Goal: Communication & Community: Answer question/provide support

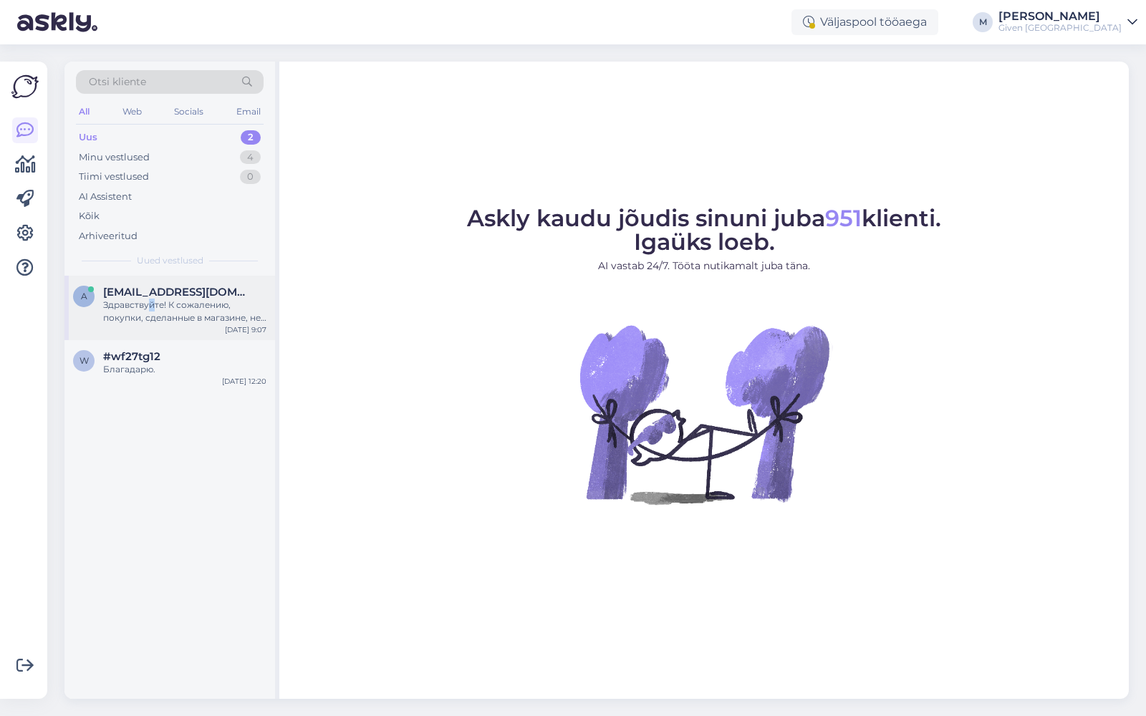
click at [151, 300] on div "Здравствуйте! К сожалению, покупки, сделанные в магазине, не подлежат возврату …" at bounding box center [184, 312] width 163 height 26
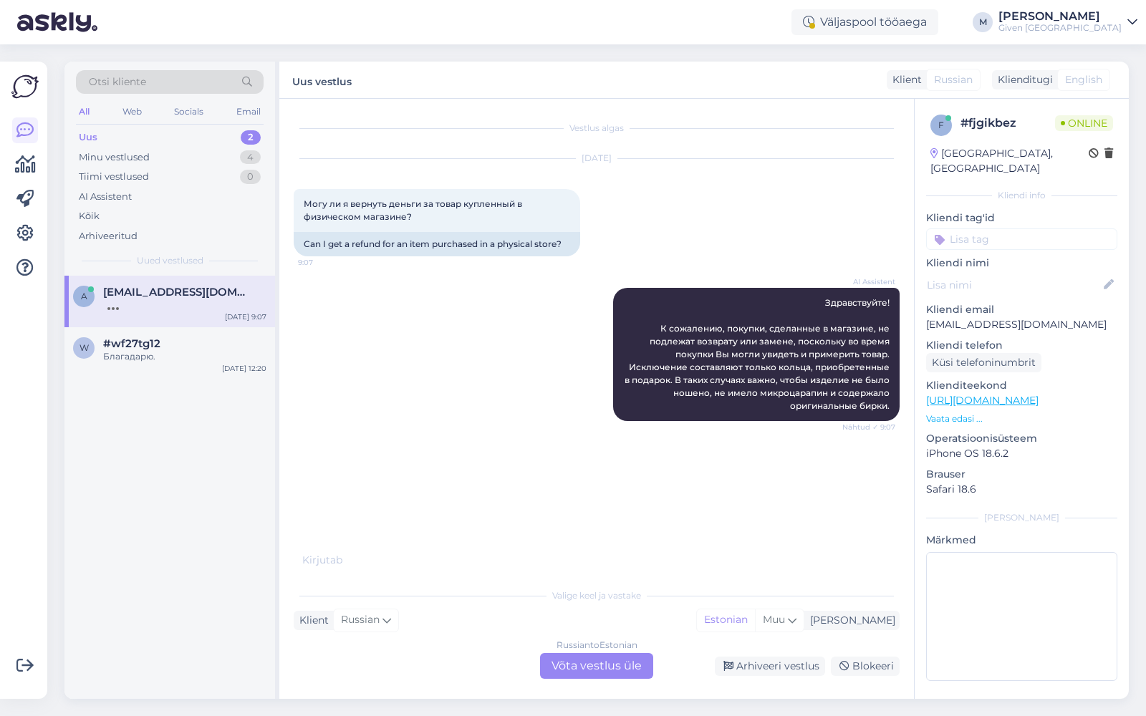
click at [582, 663] on div "Russian to Estonian Võta vestlus üle" at bounding box center [596, 666] width 113 height 26
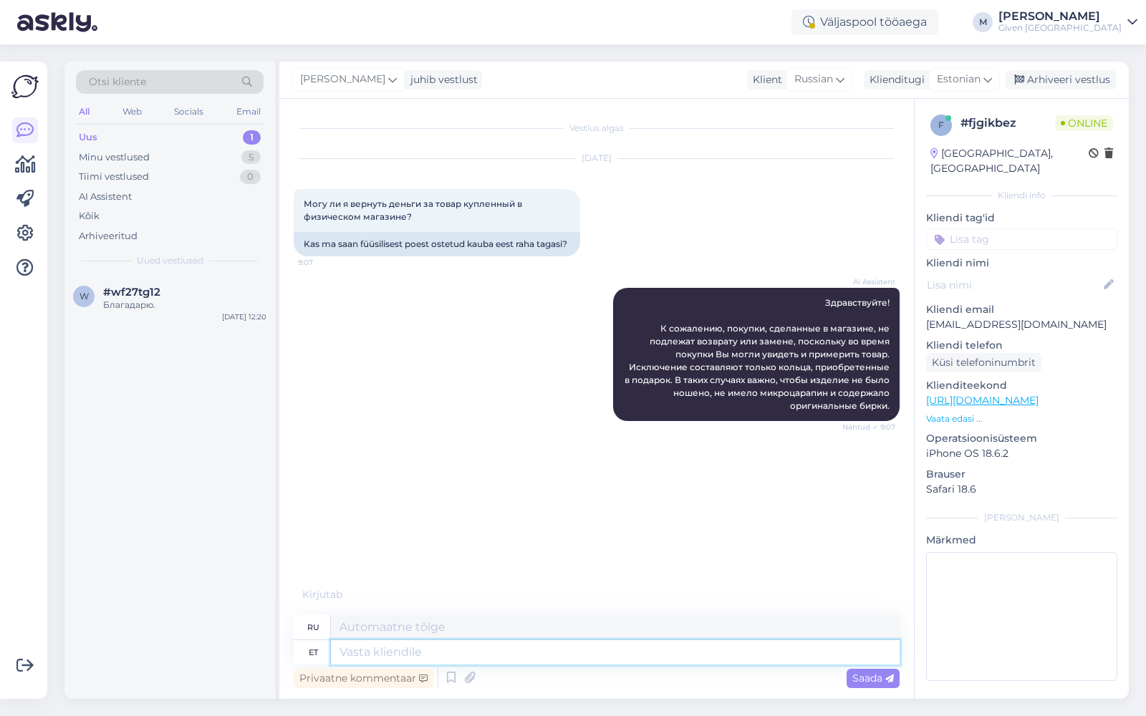
click at [584, 652] on textarea at bounding box center [615, 652] width 569 height 24
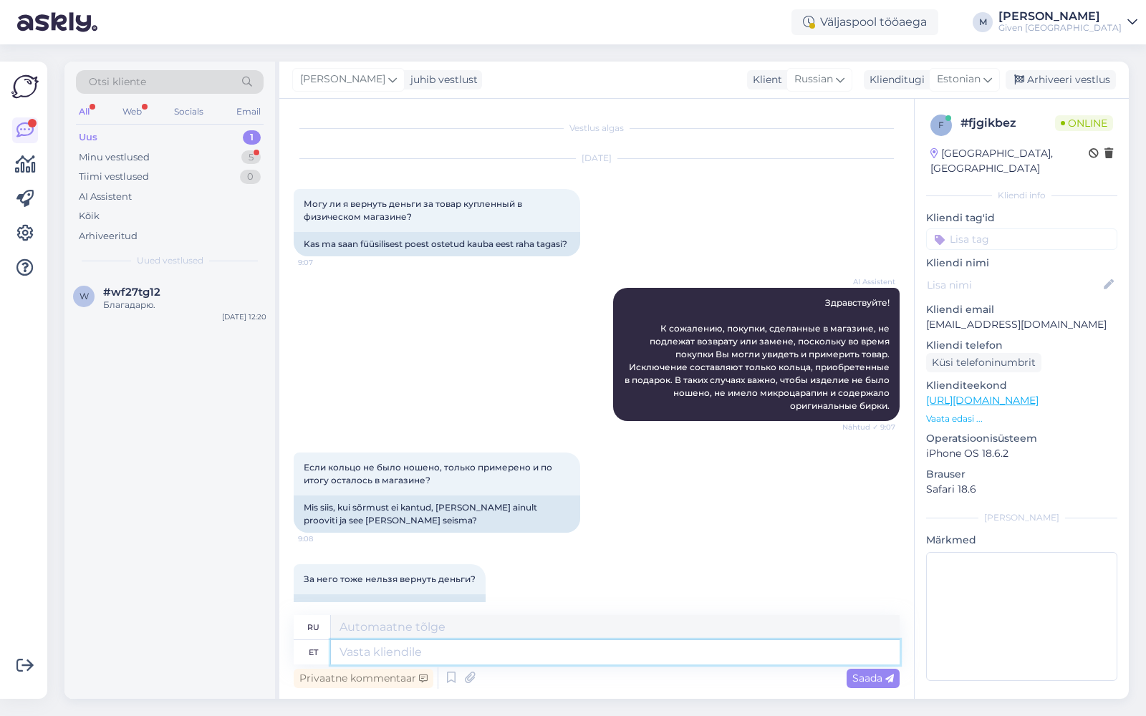
scroll to position [44, 0]
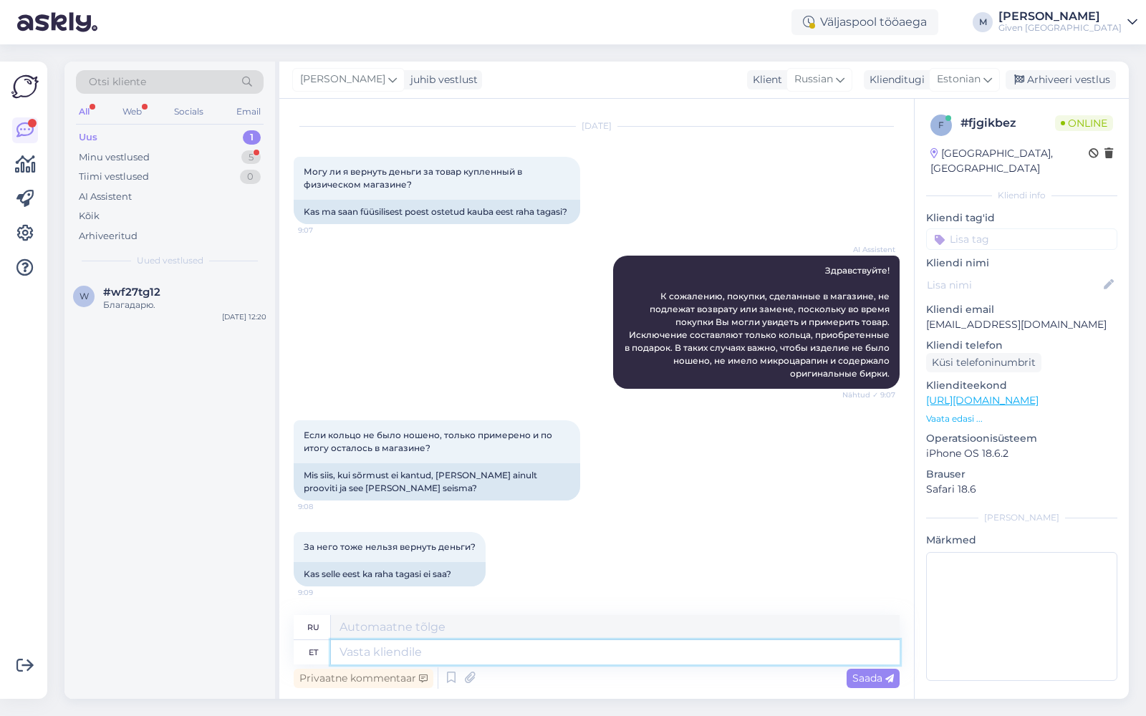
click at [569, 648] on textarea at bounding box center [615, 652] width 569 height 24
type textarea "[PERSON_NAME]"
type textarea "Если"
type textarea "Kui ehe on"
type textarea "Как красиво"
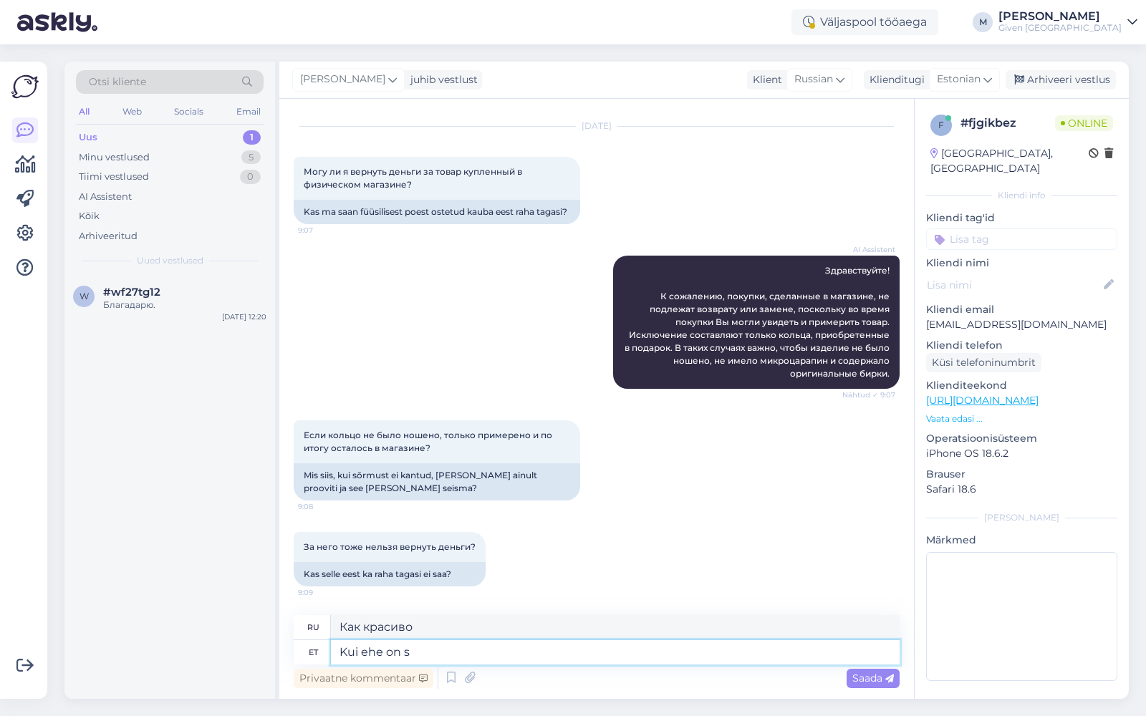
type textarea "Kui ehe on so"
type textarea "Насколько это красиво?"
type textarea "Kui ehe on soetatud ka"
type textarea "Когда ювелирные изделия куплены"
type textarea "Kui ehe on soetatud kauplusest, siis"
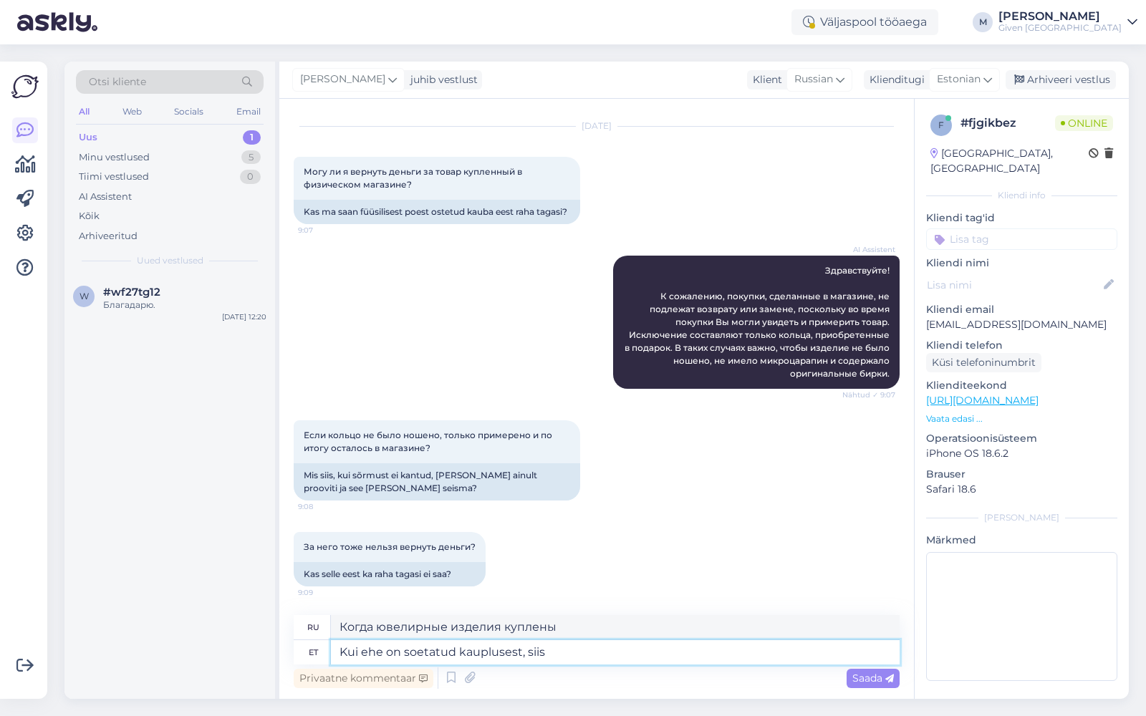
type textarea "Если ювелирные изделия были куплены в магазине,"
type textarea "Kui ehe on soetatud kauplusest, siis s"
type textarea "Если ювелирные изделия были куплены в магазине, то"
type textarea "Kui ehe on soetatud kauplusest, siis kleindil oli"
type textarea "Если ювелирные изделия были куплены в магазине, клиент имел"
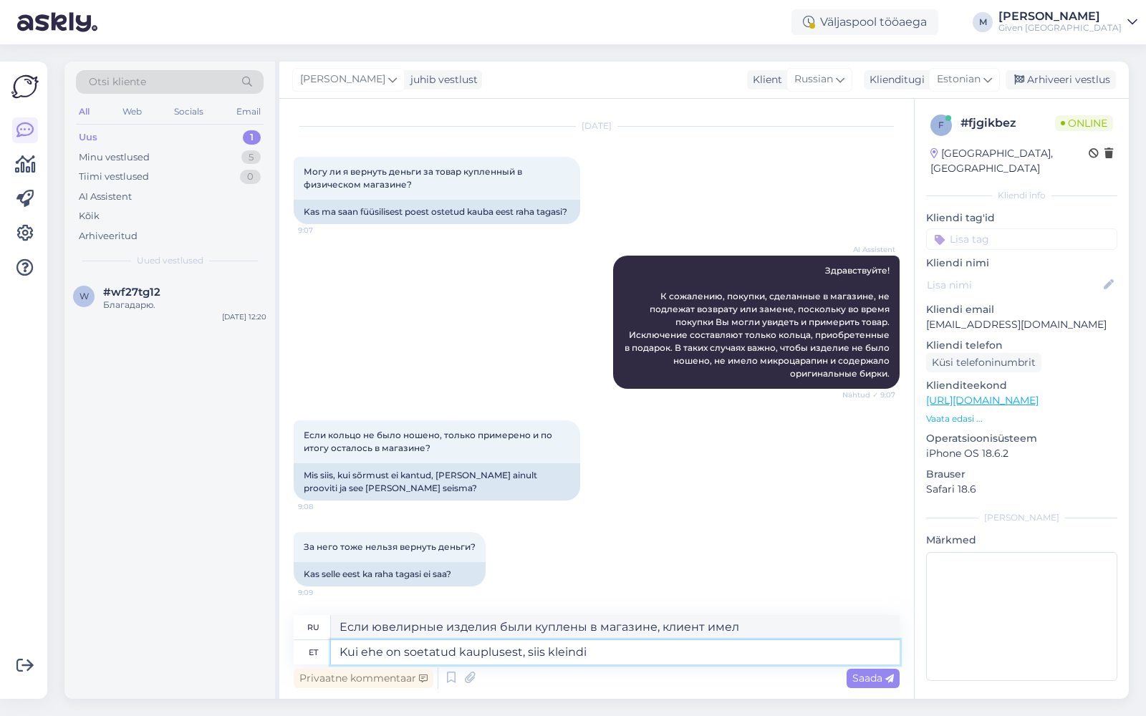
type textarea "Kui ehe on soetatud kauplusest, siis kleind"
type textarea "Если ювелирные изделия были куплены в магазине, то"
type textarea "Kui ehe on soetatud kauplusest, siis kliendil ol"
type textarea "Если ювелирные изделия приобретаются в магазине, покупатель"
type textarea "Kui ehe on soetatud kauplusest, siis kliendil oli sel"
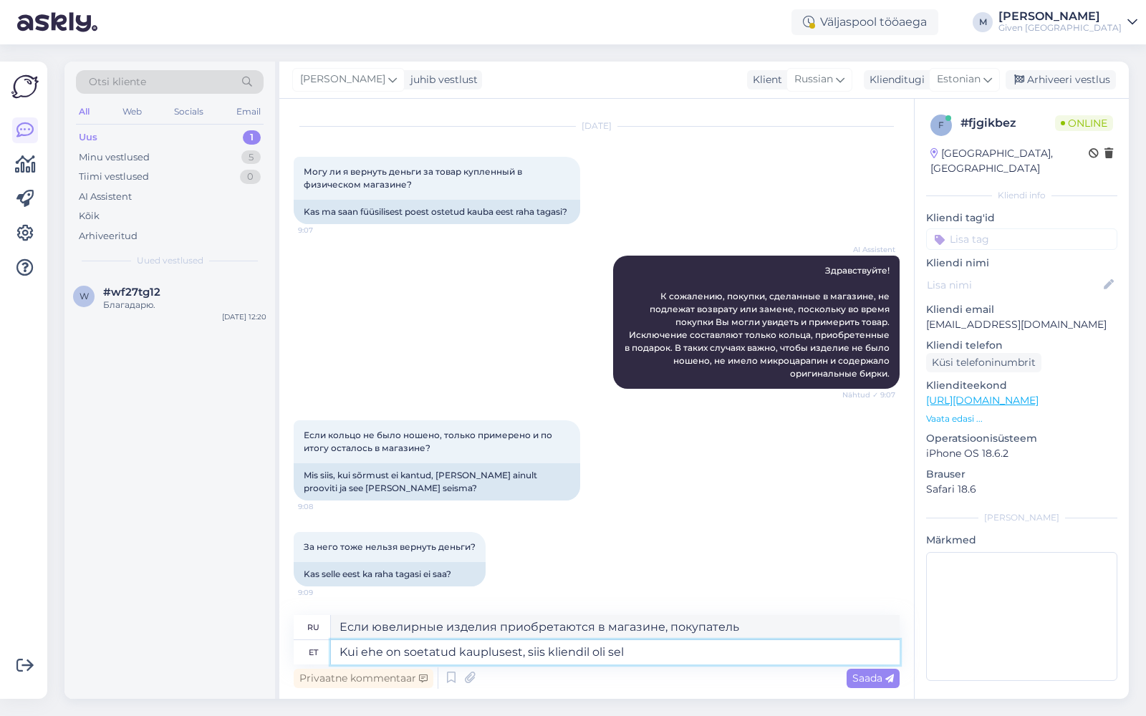
type textarea "Если ювелирные изделия были куплены в магазине, покупатель имел"
type textarea "Kui ehe on soetatud kauplusest, siis kliendil oli sellega eelnevalt v"
type textarea "Если ювелирные изделия были куплены в магазине, покупатель предварительно"
type textarea "Kui ehe on soetatud kauplusest, siis kliendil oli sellega eelnevalt võimalus tu"
type textarea "Если ювелирное изделие приобреталось в магазине, у покупателя была возможность …"
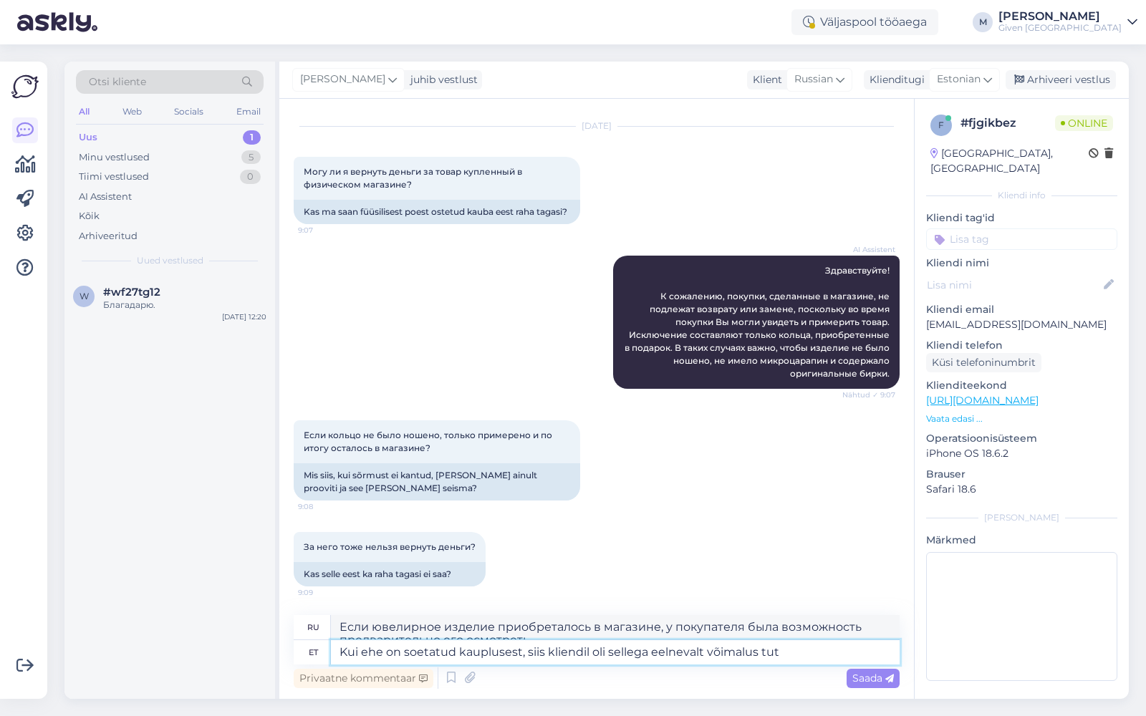
scroll to position [57, 0]
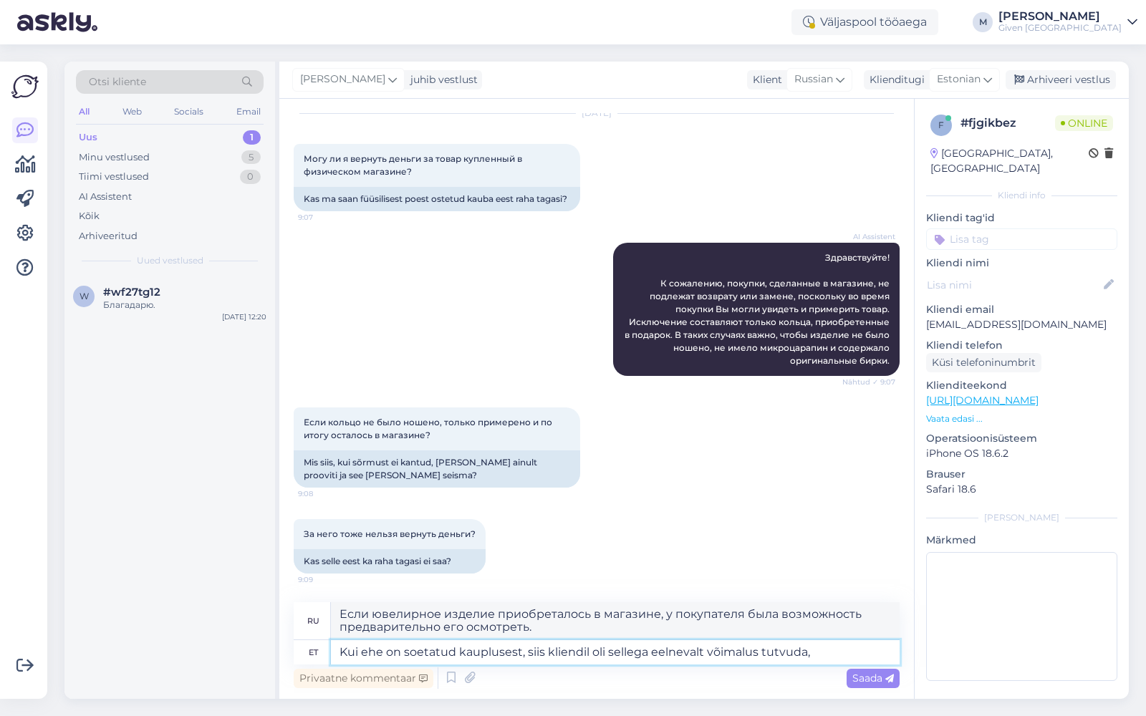
type textarea "Kui ehe on soetatud kauplusest, siis kliendil oli sellega eelnevalt võimalus tu…"
type textarea "Если ювелирное изделие было куплено в магазине, покупатель имел возможность пре…"
type textarea "Kui ehe on soetatud kauplusest, siis kliendil oli sellega eelnevalt võimalus tu…"
type textarea "Если ювелирное изделие было куплено в магазине, покупатель имел возможность пре…"
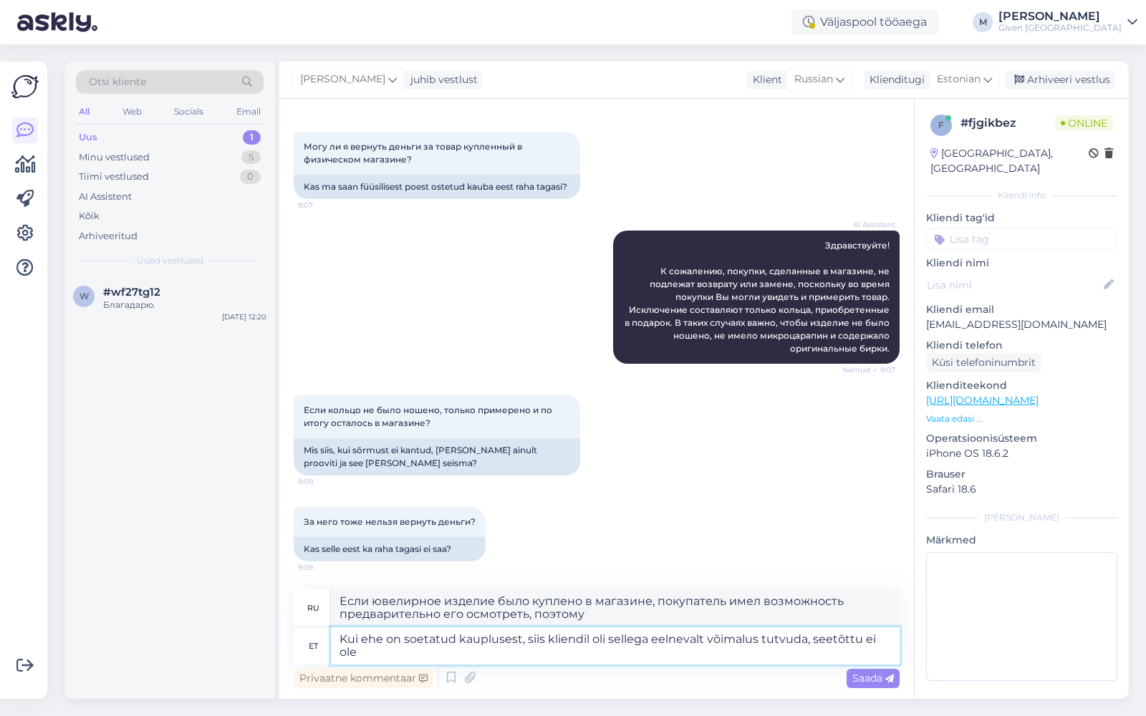
scroll to position [59, 0]
type textarea "Kui ehe on soetatud kauplusest, siis kliendil oli sellega eelnevalt võimalus tu…"
type textarea "Если ювелирное изделие было куплено в магазине, у покупателя была возможность п…"
type textarea "Kui ehe on soetatud kauplusest, siis kliendil oli sellega eelnevalt võimalus tu…"
type textarea "Если ювелирное изделие было куплено в магазине, у покупателя была возможность п…"
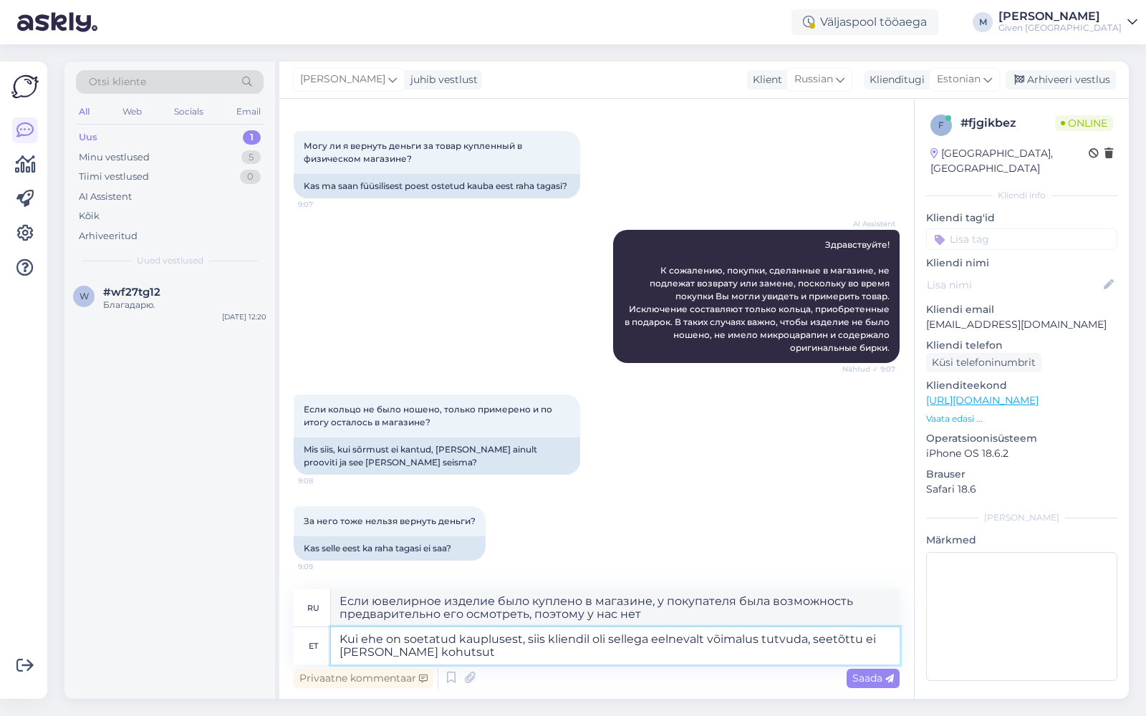
type textarea "Kui ehe on soetatud kauplusest, siis kliendil oli sellega eelnevalt võimalus tu…"
type textarea "Если ювелирное изделие было приобретено в магазине, у покупателя была возможнос…"
type textarea "Kui ehe on soetatud kauplusest, siis kliendil oli sellega eelnevalt võimalus tu…"
type textarea "Если ювелирное изделие было приобретено в магазине, у покупателя была возможнос…"
type textarea "Kui ehe on soetatud kauplusest, siis kliendil oli sellega eelnevalt võimalus tu…"
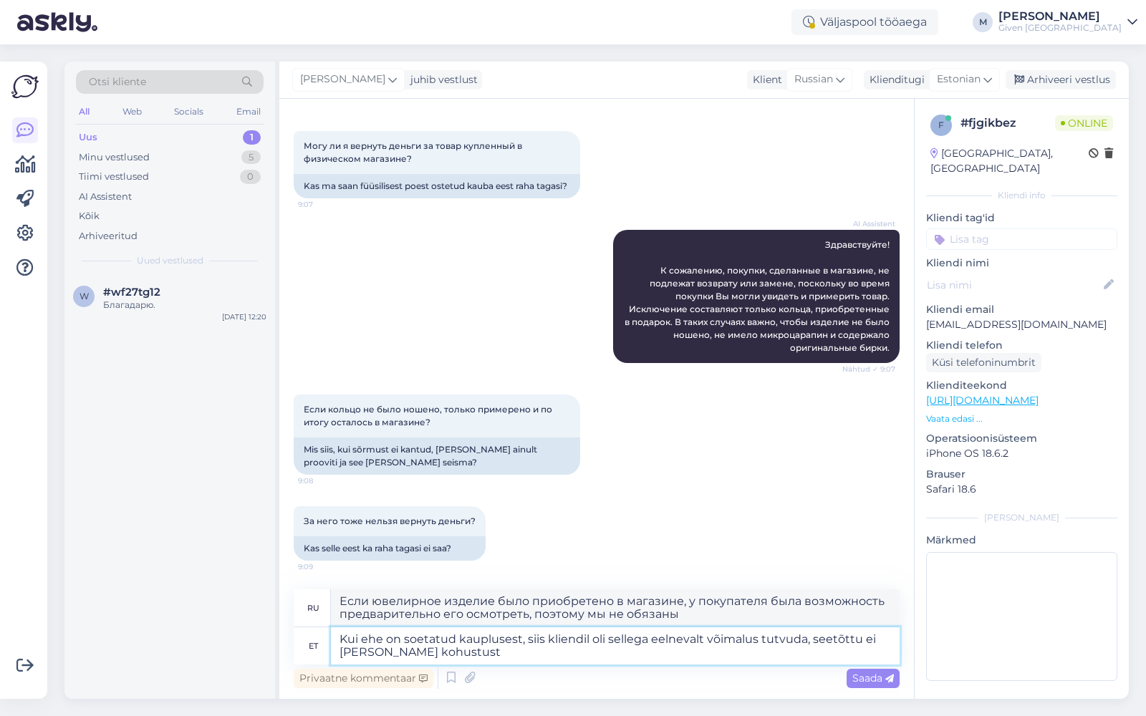
type textarea "Если ювелирное изделие было приобретено в магазине, у покупателя была возможнос…"
type textarea "Kui ehe on soetatud kauplusest, siis kliendil oli sellega eelnevalt võimalus tu…"
type textarea "Если ювелирное изделие было приобретено в магазине, у покупателя была возможнос…"
type textarea "Kui ehe on soetatud kauplusest, siis kliendil oli sellega eelnevalt võimalus tu…"
type textarea "Если ювелирное изделие было приобретено в магазине, у покупателя была возможнос…"
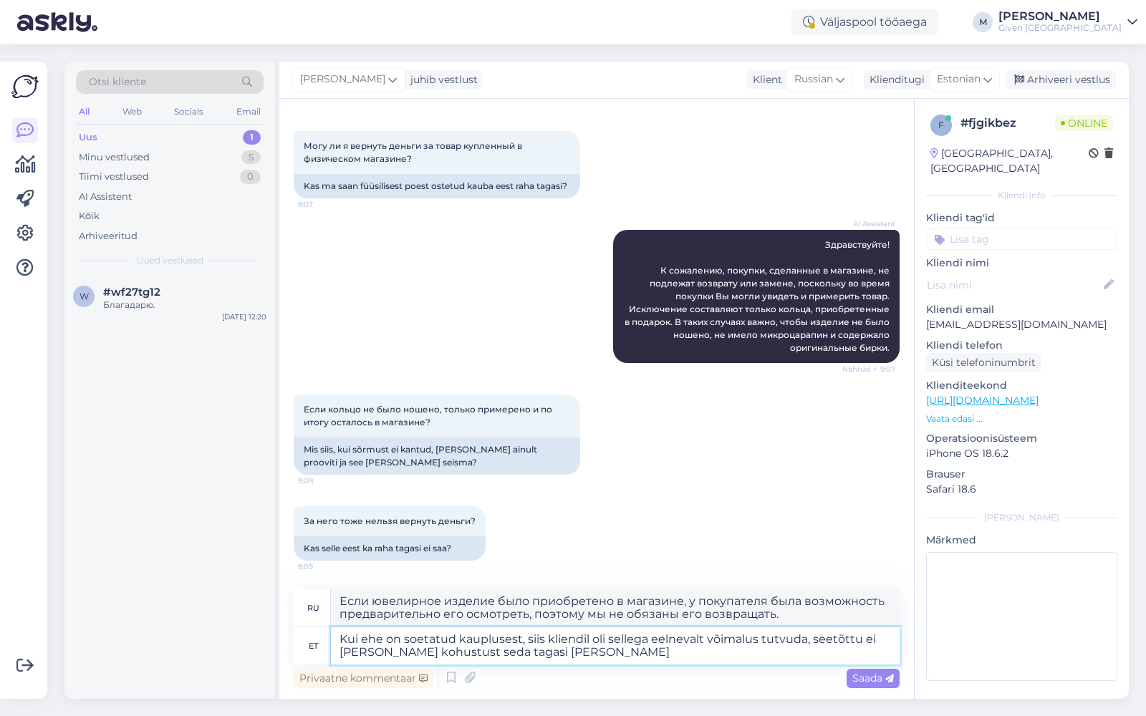
type textarea "Kui ehe on soetatud kauplusest, siis kliendil oli sellega eelnevalt võimalus tu…"
type textarea "Если ювелирное изделие было приобретено в магазине, у покупателя была возможнос…"
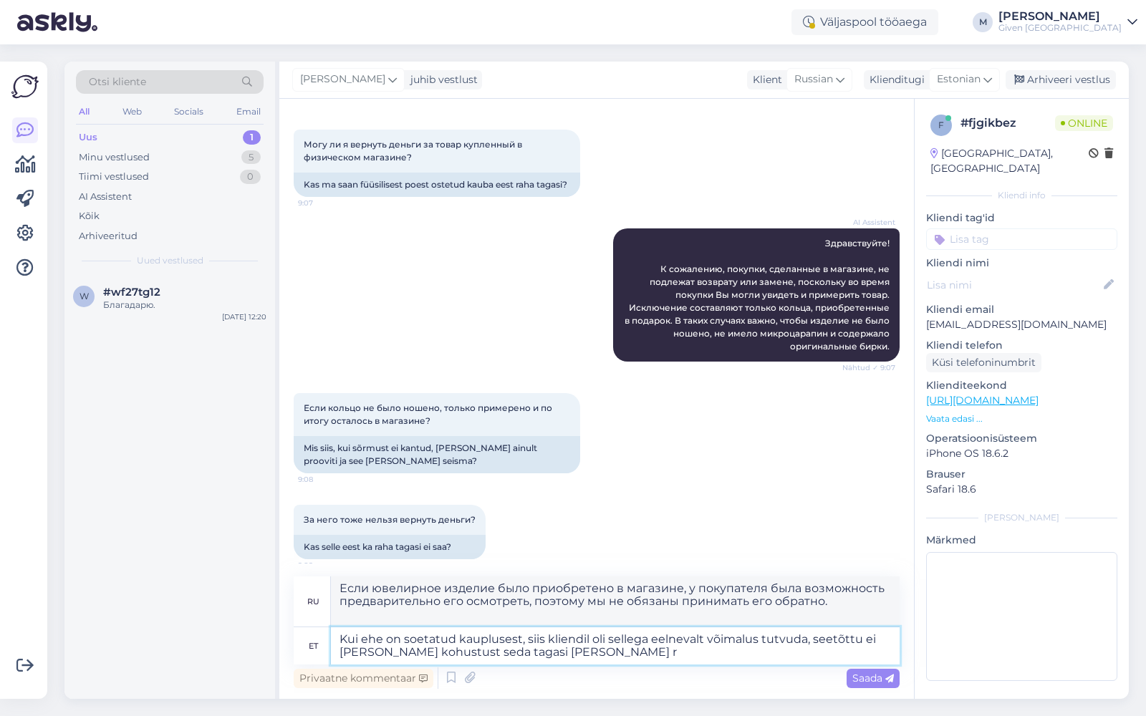
type textarea "Kui ehe on soetatud kauplusest, siis kliendil oli sellega eelnevalt võimalus tu…"
type textarea "Если ювелирное изделие было приобретено в магазине, у покупателя была возможнос…"
type textarea "Kui ehe on soetatud kauplusest, siis kliendil oli sellega eelnevalt võimalus tu…"
type textarea "Если ювелирное изделие было приобретено в магазине, у покупателя была возможнос…"
type textarea "Kui ehe on soetatud kauplusest, siis kliendil oli sellega eelnevalt võimalus tu…"
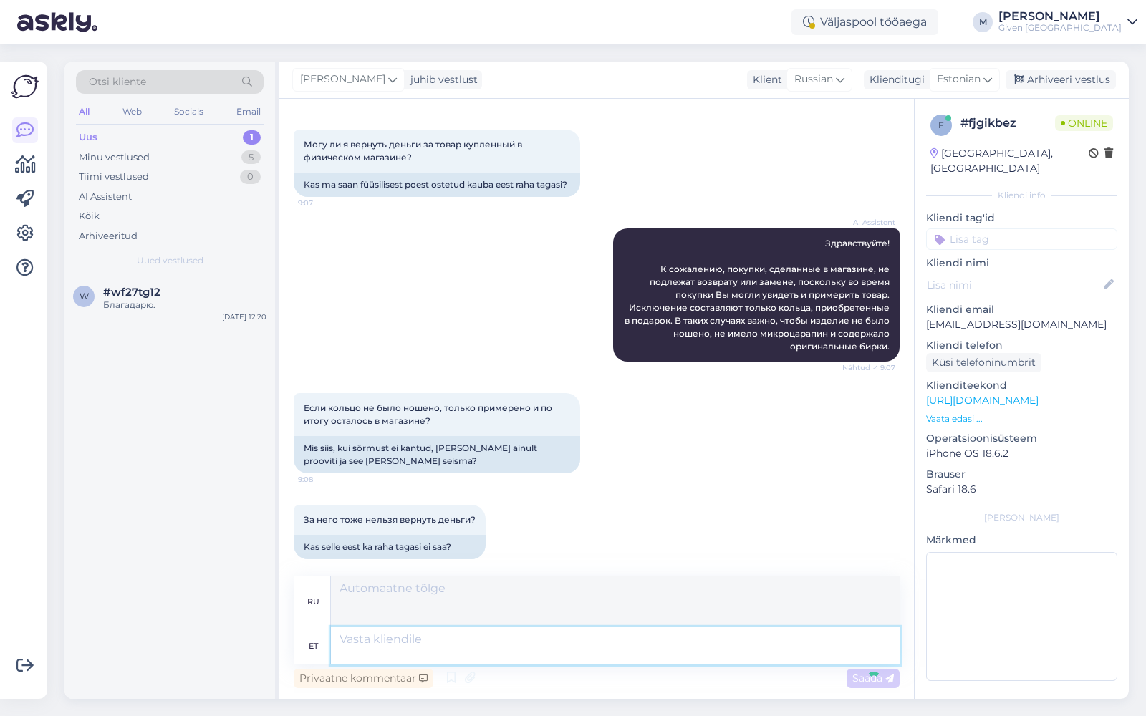
scroll to position [195, 0]
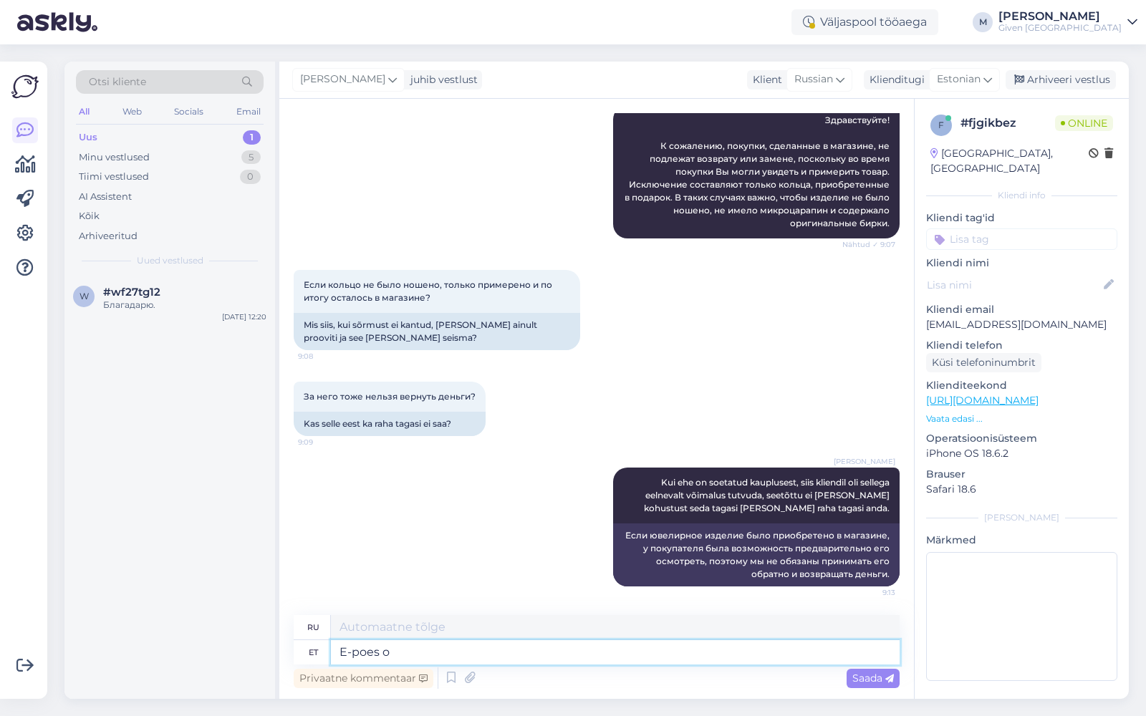
type textarea "E-poes on"
type textarea "В интернет-магазине"
type textarea "E-poes on [PERSON_NAME]"
type textarea "В интернет-магазине есть"
type textarea "E-poes on jällegi"
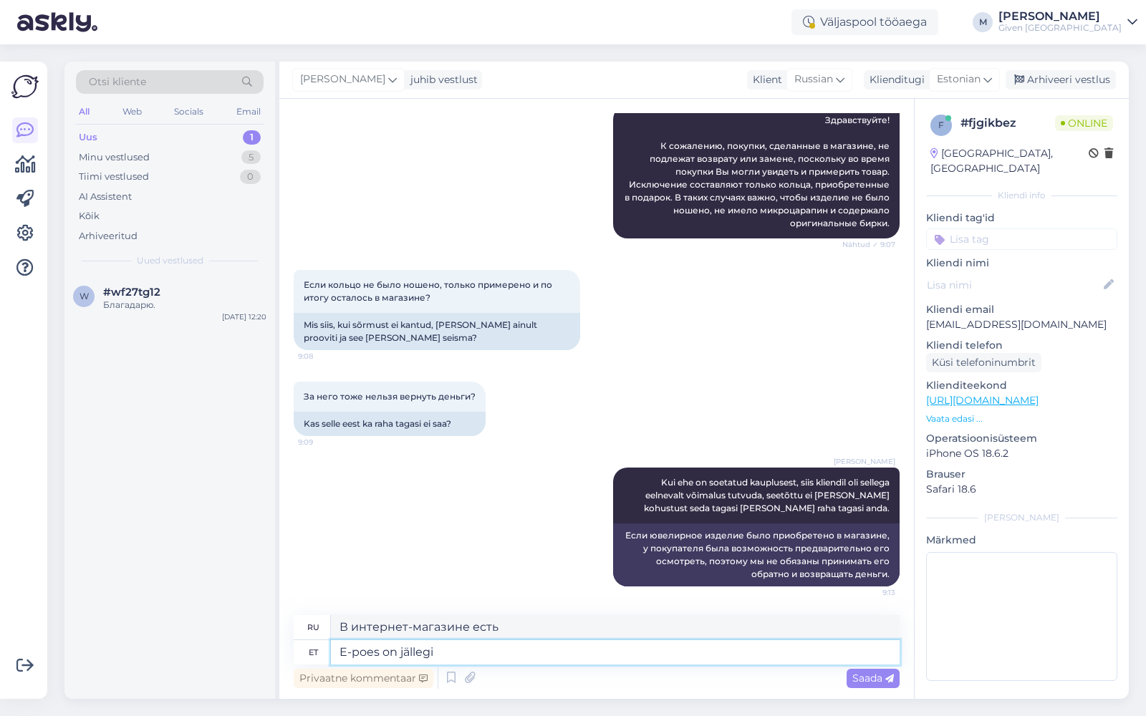
type textarea "В интернет-магазине он снова есть."
type textarea "E-poes on jällegi 14päöeva taga"
type textarea "Интернет-магазин снова предлагает 14-дневную политику возврата."
type textarea "E-poes on jäll"
type textarea "В интернет-магазине он снова есть."
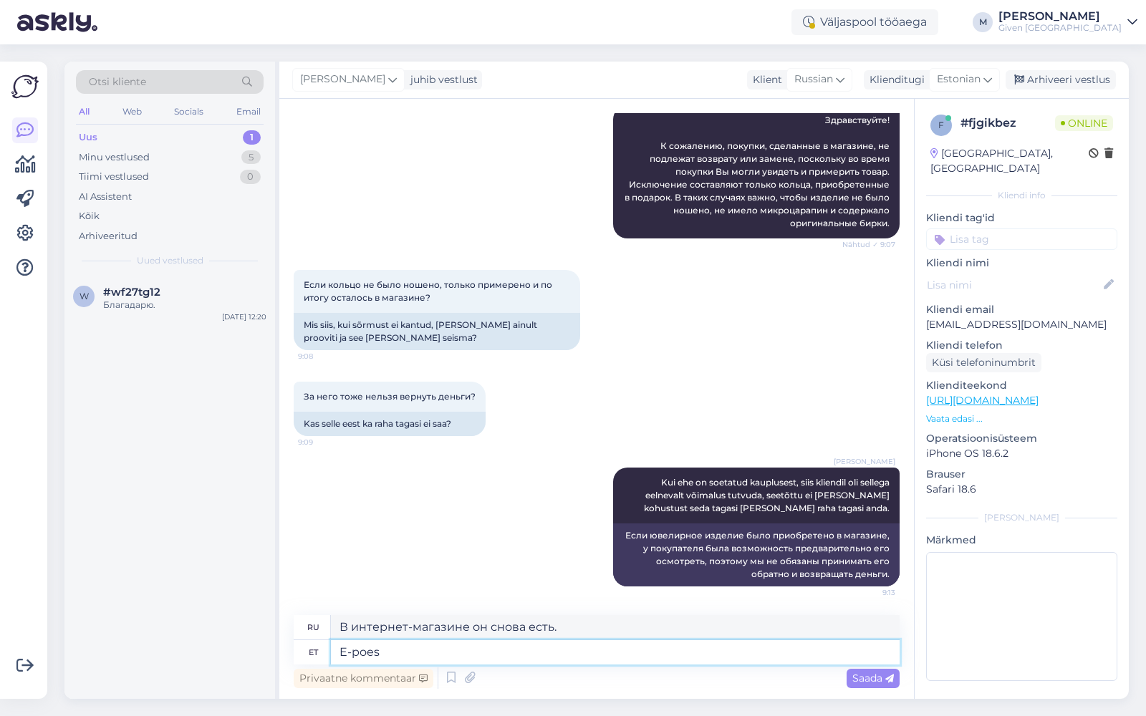
type textarea "E-poes"
type textarea "В интернет-магазине есть"
type textarea "E-po"
type textarea "В интернет-магазине"
type textarea "E"
